Goal: Information Seeking & Learning: Learn about a topic

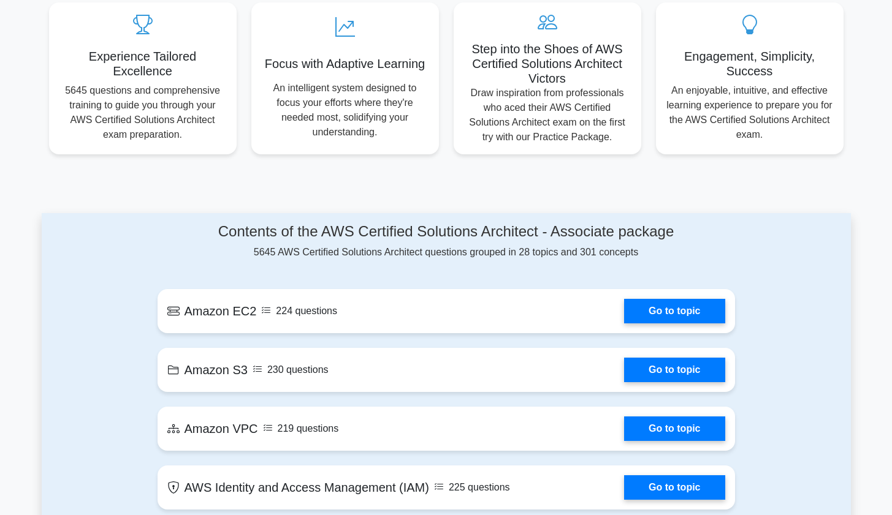
scroll to position [468, 0]
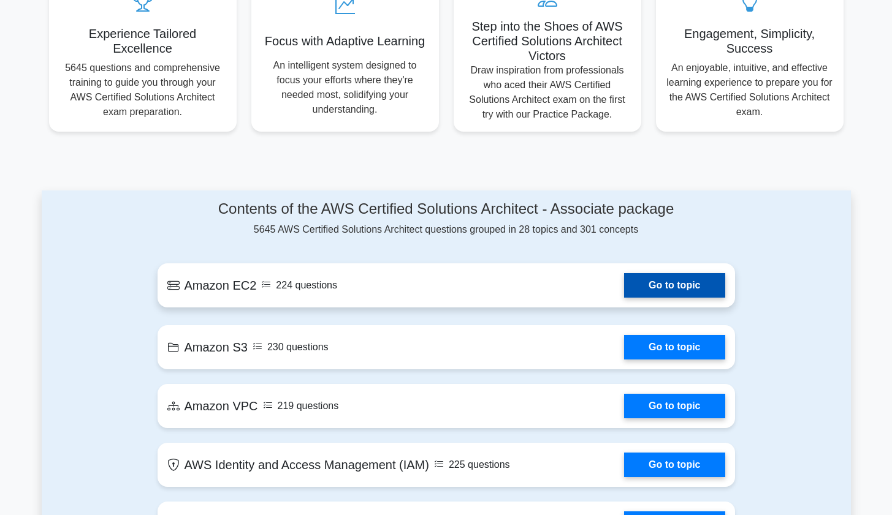
click at [645, 273] on link "Go to topic" at bounding box center [674, 285] width 101 height 25
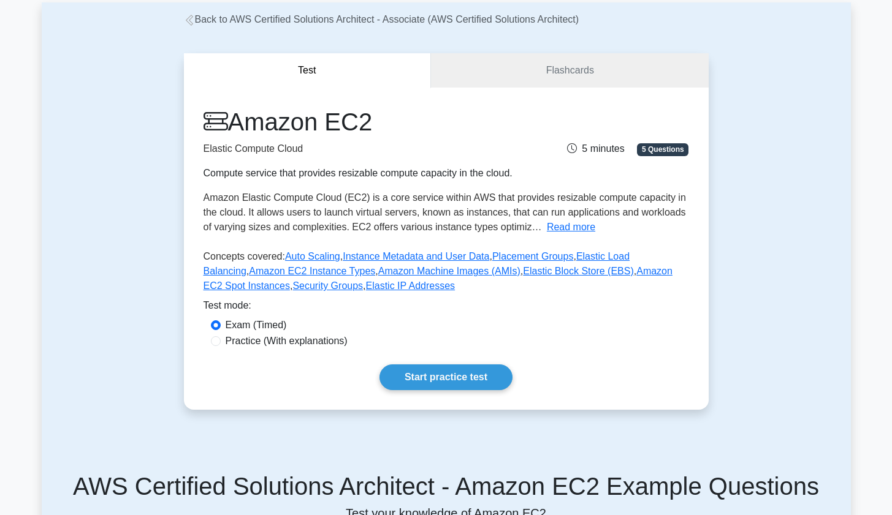
scroll to position [63, 0]
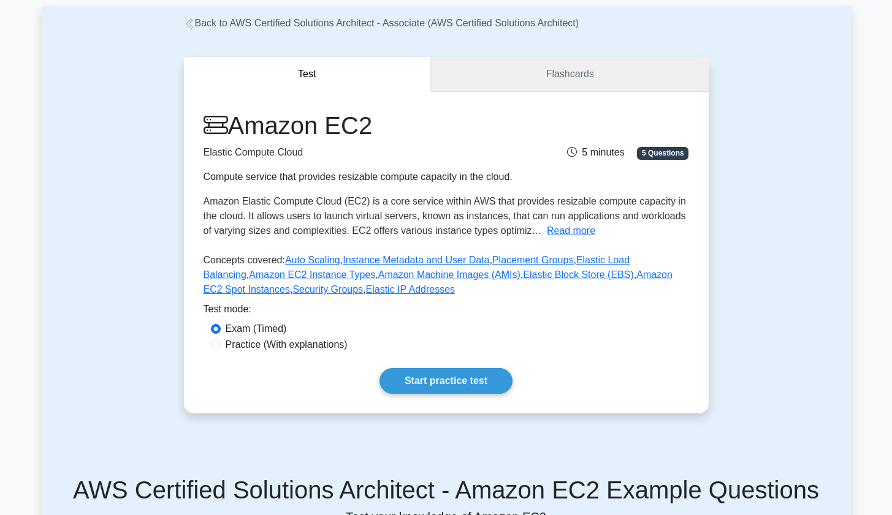
click at [554, 75] on link "Flashcards" at bounding box center [569, 74] width 277 height 35
